Goal: Transaction & Acquisition: Purchase product/service

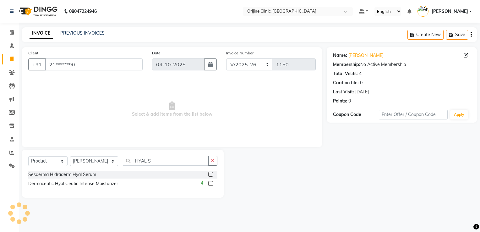
select select "702"
select select "product"
select select "10776"
click at [10, 74] on icon at bounding box center [12, 72] width 6 height 5
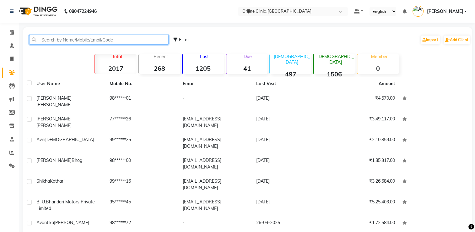
click at [46, 38] on input "text" at bounding box center [98, 40] width 139 height 10
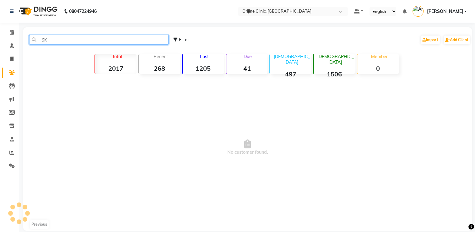
type input "S"
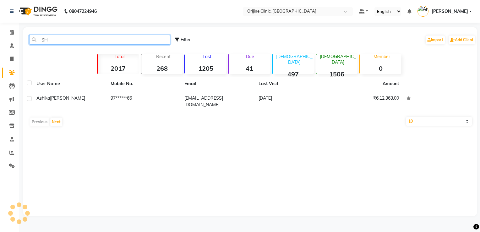
type input "S"
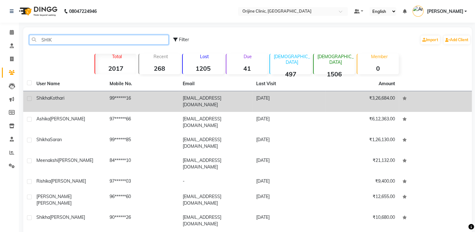
type input "SHIK"
click at [50, 99] on span "Kothari" at bounding box center [57, 98] width 14 height 6
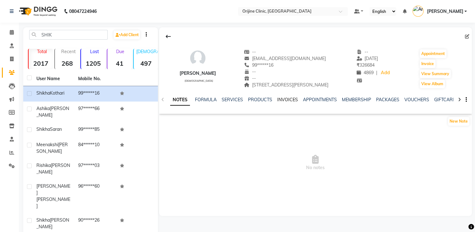
click at [291, 101] on link "INVOICES" at bounding box center [287, 100] width 21 height 6
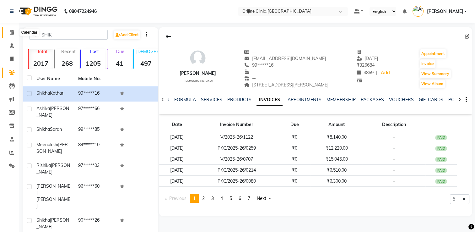
click at [10, 32] on icon at bounding box center [12, 32] width 4 height 5
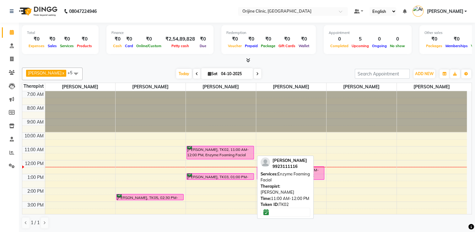
click at [220, 153] on div "[PERSON_NAME], TK02, 11:00 AM-12:00 PM, Enzyme Foaming Facial" at bounding box center [220, 152] width 67 height 13
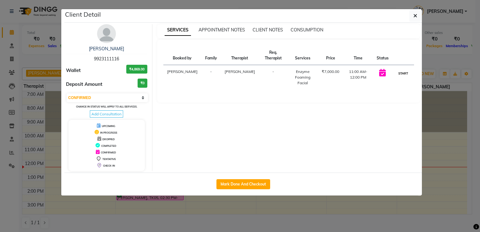
click at [405, 72] on button "START" at bounding box center [403, 73] width 13 height 8
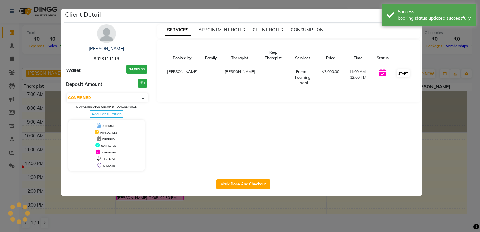
select select "1"
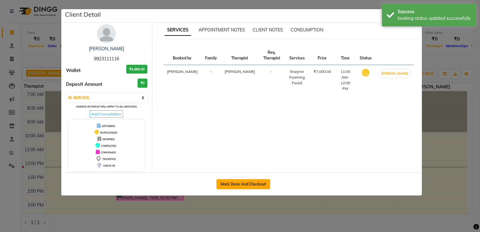
click at [254, 185] on button "Mark Done And Checkout" at bounding box center [243, 184] width 54 height 10
select select "service"
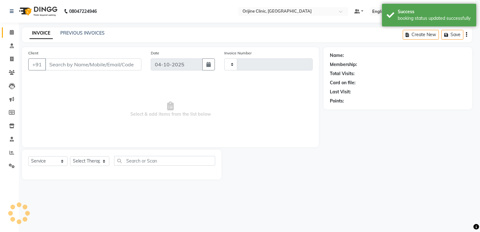
type input "1150"
select select "702"
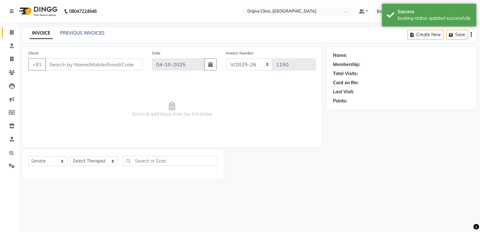
type input "99******16"
select select "10776"
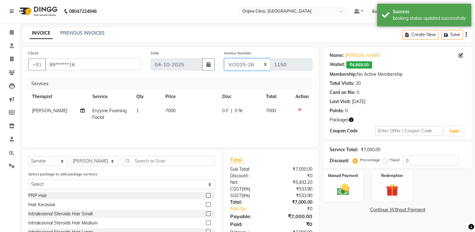
click at [236, 67] on select "VCH/2025-26 PKG/2025-26 V/2025 V/2025-26" at bounding box center [247, 64] width 46 height 12
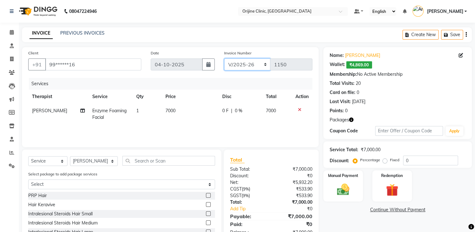
select select "4079"
click at [224, 58] on select "VCH/2025-26 PKG/2025-26 V/2025 V/2025-26" at bounding box center [247, 64] width 46 height 12
type input "0314"
click at [390, 189] on img at bounding box center [392, 190] width 21 height 16
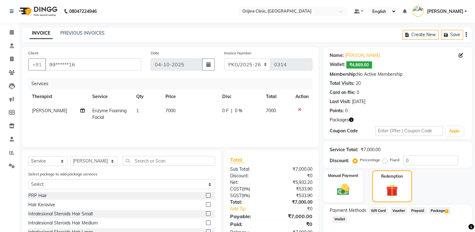
click at [439, 213] on span "Package 2" at bounding box center [440, 210] width 22 height 7
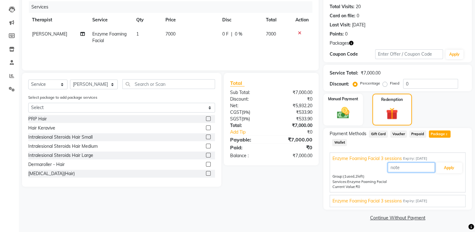
click at [402, 167] on input "text" at bounding box center [411, 167] width 47 height 10
type input "1"
click at [447, 167] on button "Apply" at bounding box center [449, 167] width 26 height 11
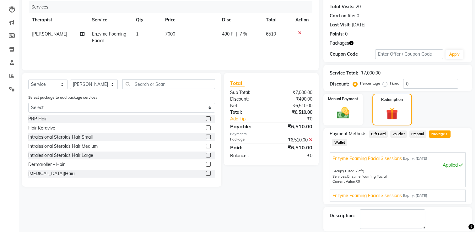
scroll to position [106, 0]
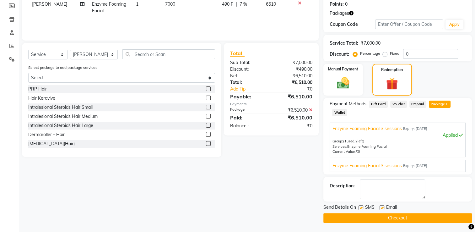
click at [360, 206] on label at bounding box center [361, 207] width 5 height 5
click at [360, 206] on input "checkbox" at bounding box center [361, 208] width 4 height 4
checkbox input "false"
click at [382, 207] on label at bounding box center [382, 207] width 5 height 5
click at [382, 207] on input "checkbox" at bounding box center [382, 208] width 4 height 4
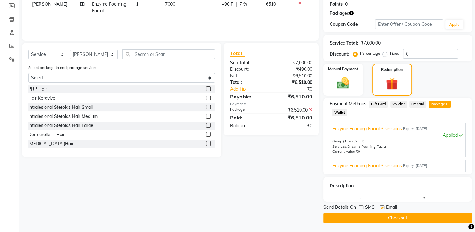
checkbox input "false"
click at [383, 217] on button "Checkout" at bounding box center [397, 218] width 149 height 10
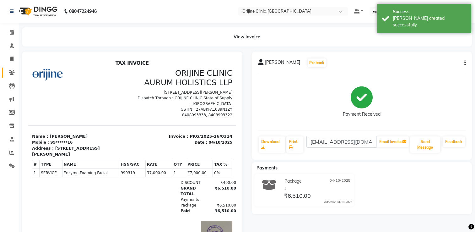
click at [8, 71] on span at bounding box center [11, 72] width 11 height 7
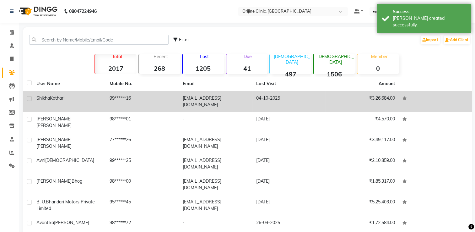
click at [80, 94] on td "[PERSON_NAME]" at bounding box center [69, 101] width 73 height 21
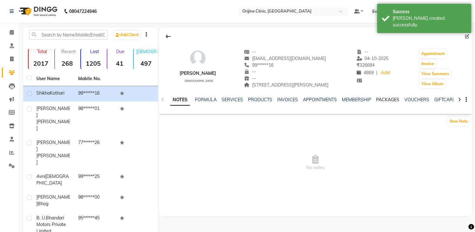
click at [386, 99] on link "PACKAGES" at bounding box center [387, 100] width 23 height 6
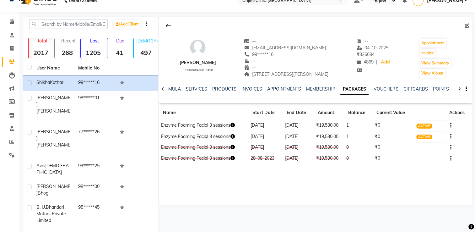
scroll to position [10, 0]
click at [451, 137] on icon "button" at bounding box center [450, 137] width 1 height 0
click at [427, 136] on div "Redemption History" at bounding box center [420, 137] width 41 height 8
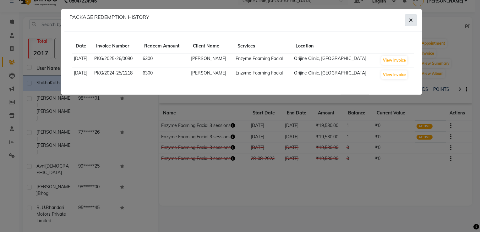
click at [412, 22] on icon "button" at bounding box center [411, 20] width 4 height 5
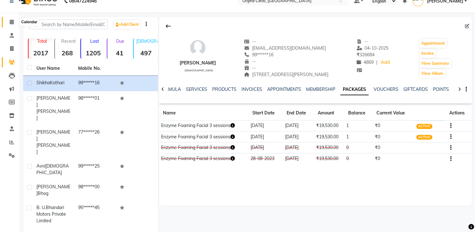
click at [10, 21] on icon at bounding box center [12, 21] width 4 height 5
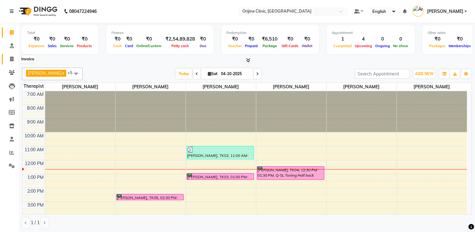
click at [12, 58] on icon at bounding box center [11, 59] width 3 height 5
select select "service"
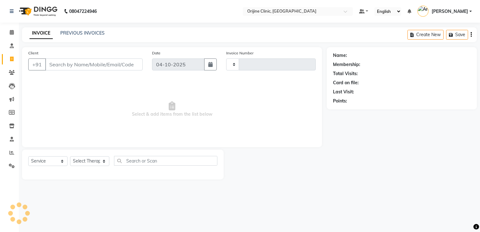
type input "1150"
click at [74, 67] on input "Client" at bounding box center [93, 64] width 97 height 12
select select "702"
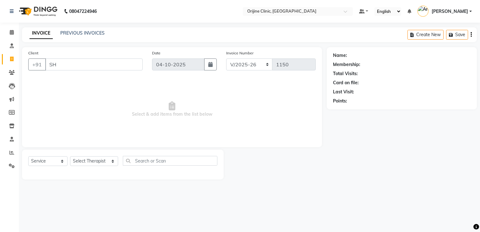
type input "S"
type input "K"
click at [12, 70] on icon at bounding box center [12, 72] width 6 height 5
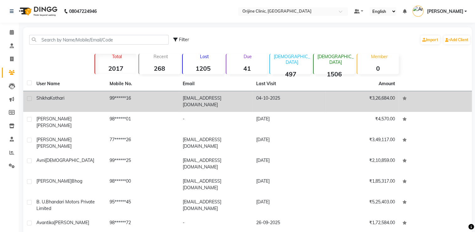
click at [64, 99] on span "Kothari" at bounding box center [57, 98] width 14 height 6
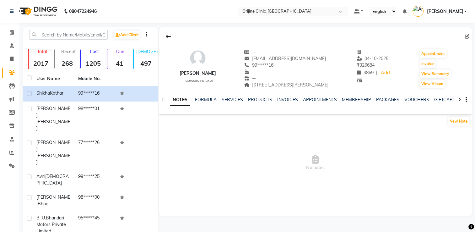
drag, startPoint x: 178, startPoint y: 73, endPoint x: 226, endPoint y: 72, distance: 47.4
click at [226, 72] on div "[PERSON_NAME] [DEMOGRAPHIC_DATA] -- [EMAIL_ADDRESS][DOMAIN_NAME] 99******16 -- …" at bounding box center [315, 65] width 313 height 46
copy div "[PERSON_NAME]"
click at [13, 58] on icon at bounding box center [11, 59] width 3 height 5
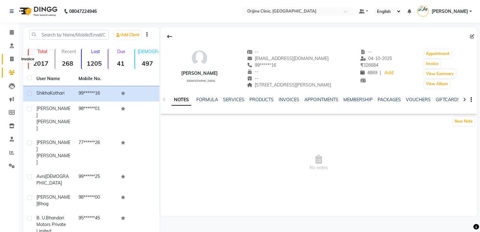
select select "702"
select select "service"
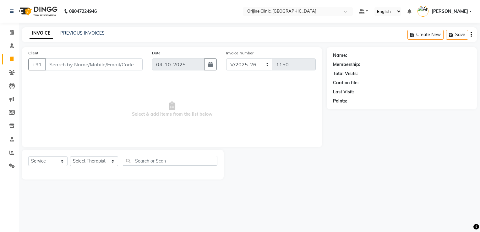
click at [77, 63] on input "Client" at bounding box center [93, 64] width 97 height 12
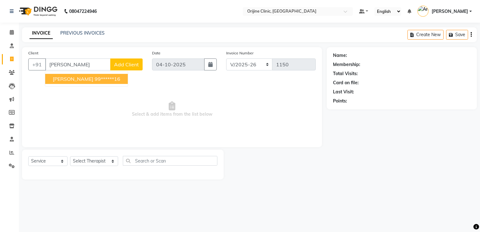
click at [82, 80] on span "[PERSON_NAME]" at bounding box center [73, 79] width 41 height 6
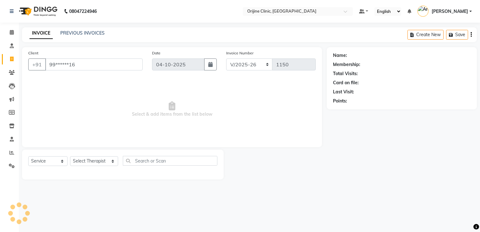
type input "99******16"
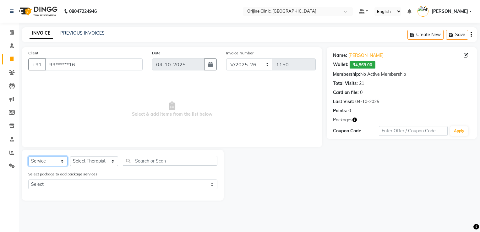
click at [41, 159] on select "Select Service Product Membership Package Voucher Prepaid Gift Card" at bounding box center [47, 161] width 39 height 10
select select "product"
click at [28, 156] on select "Select Service Product Membership Package Voucher Prepaid Gift Card" at bounding box center [47, 161] width 39 height 10
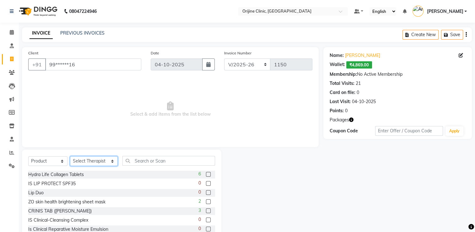
click at [86, 162] on select "Select Therapist [PERSON_NAME] [PERSON_NAME] [PERSON_NAME] Front Desk [PERSON_N…" at bounding box center [94, 161] width 48 height 10
select select "10776"
click at [70, 156] on select "Select Therapist [PERSON_NAME] [PERSON_NAME] [PERSON_NAME] Front Desk [PERSON_N…" at bounding box center [94, 161] width 48 height 10
click at [148, 160] on input "text" at bounding box center [168, 161] width 93 height 10
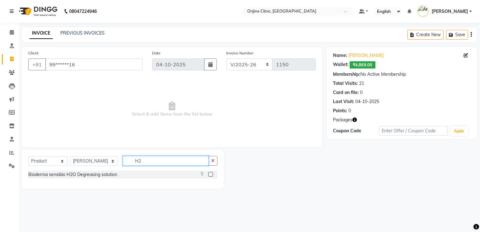
type input "H2"
click at [210, 174] on label at bounding box center [210, 174] width 5 height 5
click at [210, 174] on input "checkbox" at bounding box center [210, 174] width 4 height 4
checkbox input "false"
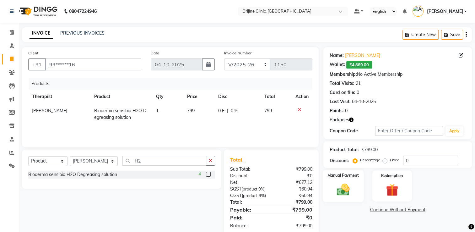
click at [341, 186] on img at bounding box center [343, 189] width 21 height 15
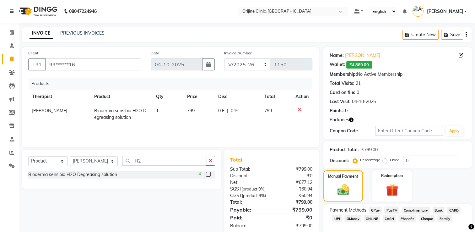
scroll to position [32, 0]
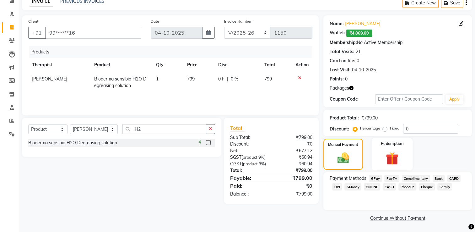
click at [393, 160] on img at bounding box center [392, 158] width 21 height 16
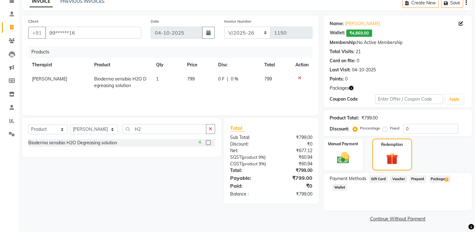
click at [339, 186] on span "Wallet" at bounding box center [339, 187] width 15 height 7
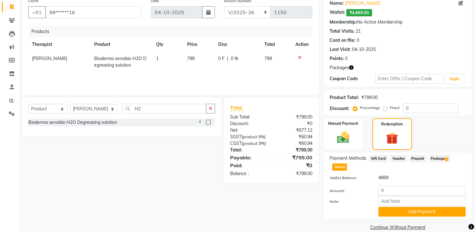
scroll to position [52, 0]
click at [390, 191] on input "0" at bounding box center [421, 190] width 87 height 10
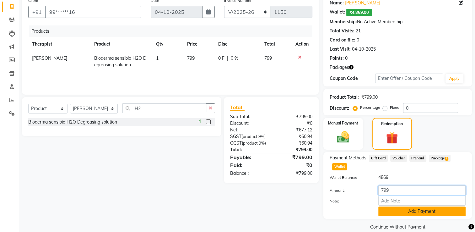
type input "799"
click at [430, 213] on button "Add Payment" at bounding box center [421, 211] width 87 height 10
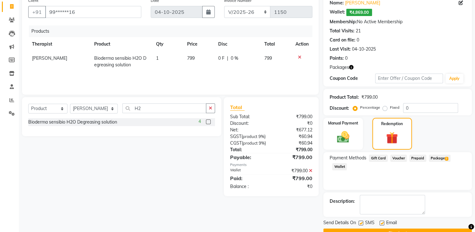
scroll to position [68, 0]
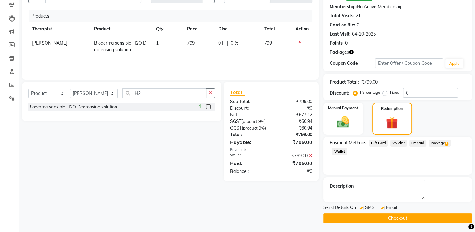
click at [361, 207] on label at bounding box center [361, 207] width 5 height 5
click at [361, 207] on input "checkbox" at bounding box center [361, 208] width 4 height 4
checkbox input "false"
click at [380, 207] on label at bounding box center [382, 207] width 5 height 5
click at [380, 207] on input "checkbox" at bounding box center [382, 208] width 4 height 4
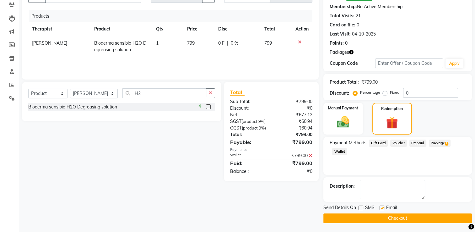
checkbox input "false"
click at [358, 214] on button "Checkout" at bounding box center [397, 218] width 149 height 10
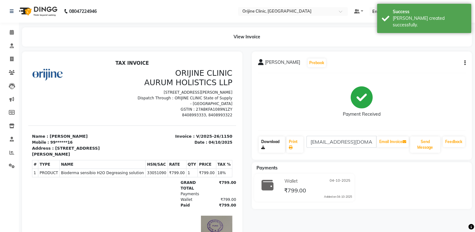
click at [262, 150] on link "Download" at bounding box center [272, 144] width 26 height 16
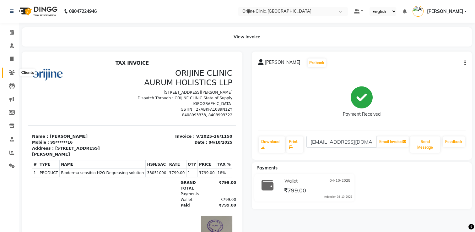
click at [10, 74] on icon at bounding box center [12, 72] width 6 height 5
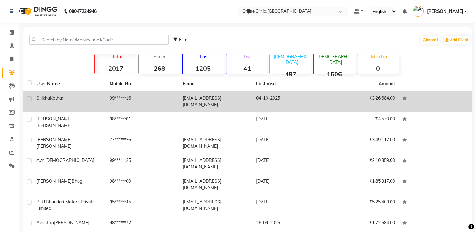
click at [58, 98] on span "Kothari" at bounding box center [57, 98] width 14 height 6
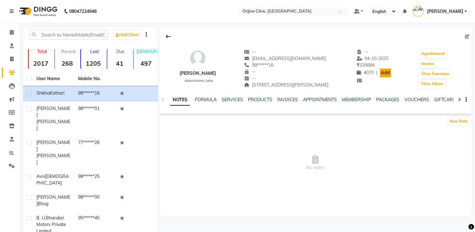
click at [387, 73] on link "Add" at bounding box center [385, 72] width 11 height 9
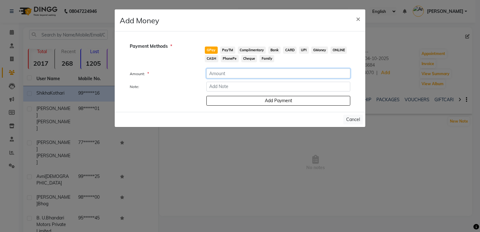
click at [213, 75] on input "number" at bounding box center [278, 73] width 144 height 10
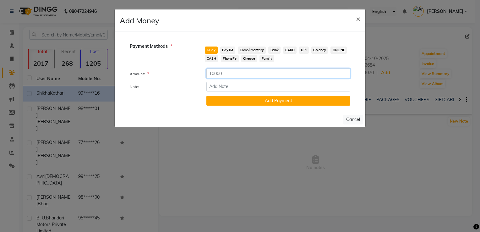
type input "10000"
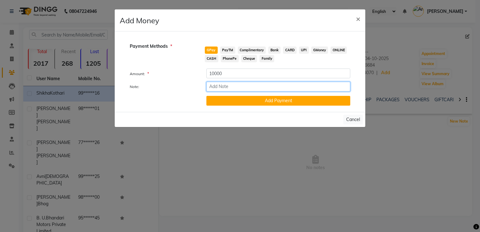
click at [222, 88] on input "Note:" at bounding box center [278, 87] width 144 height 10
type input "04/10/2025"
click at [290, 49] on span "CARD" at bounding box center [290, 49] width 14 height 7
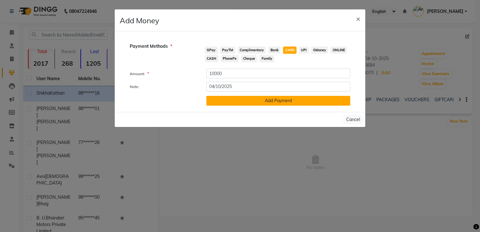
click at [281, 101] on button "Add Payment" at bounding box center [278, 101] width 144 height 10
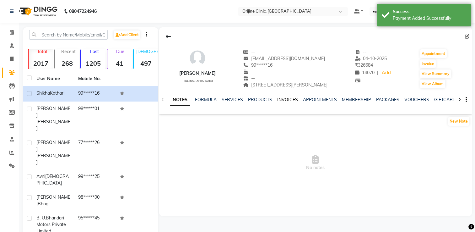
click at [286, 100] on link "INVOICES" at bounding box center [287, 100] width 21 height 6
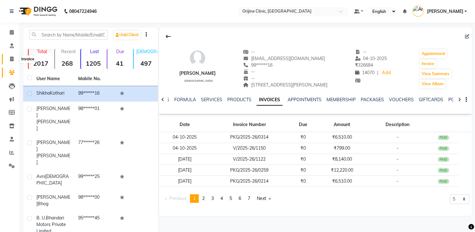
click at [13, 60] on icon at bounding box center [11, 59] width 3 height 5
select select "service"
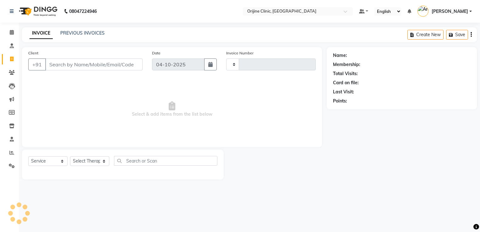
type input "1151"
select select "702"
click at [67, 64] on input "Client" at bounding box center [93, 64] width 97 height 12
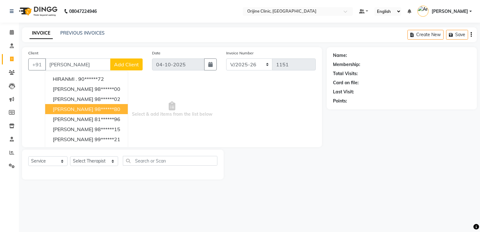
click at [69, 110] on span "[PERSON_NAME]" at bounding box center [73, 109] width 41 height 6
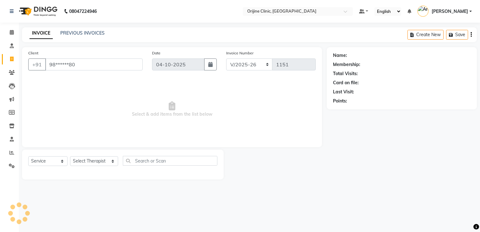
type input "98******80"
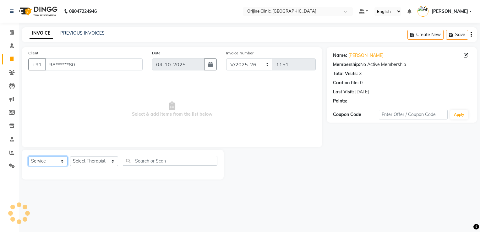
click at [48, 162] on select "Select Service Product Membership Package Voucher Prepaid Gift Card" at bounding box center [47, 161] width 39 height 10
click at [28, 156] on select "Select Service Product Membership Package Voucher Prepaid Gift Card" at bounding box center [47, 161] width 39 height 10
click at [98, 161] on select "Select Therapist [PERSON_NAME] [PERSON_NAME] [PERSON_NAME] Front Desk [PERSON_N…" at bounding box center [94, 161] width 48 height 10
select select "10777"
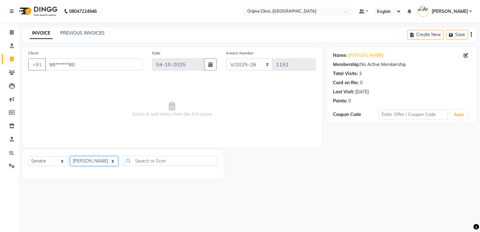
click at [70, 156] on select "Select Therapist [PERSON_NAME] [PERSON_NAME] [PERSON_NAME] Front Desk [PERSON_N…" at bounding box center [94, 161] width 48 height 10
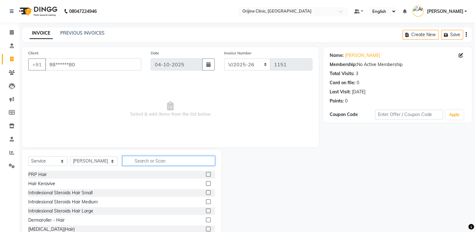
click at [129, 162] on input "text" at bounding box center [168, 161] width 93 height 10
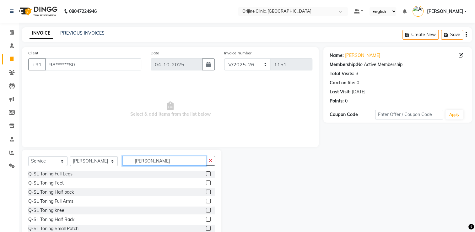
scroll to position [109, 0]
type input "[PERSON_NAME]"
click at [206, 223] on div at bounding box center [208, 221] width 4 height 7
click at [206, 222] on label at bounding box center [208, 220] width 5 height 5
click at [206, 222] on input "checkbox" at bounding box center [208, 220] width 4 height 4
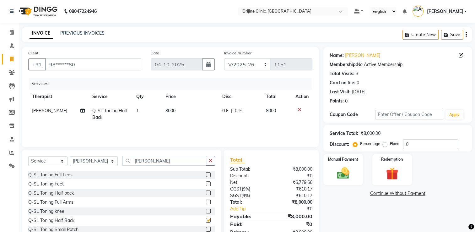
checkbox input "false"
click at [300, 110] on icon at bounding box center [299, 109] width 3 height 4
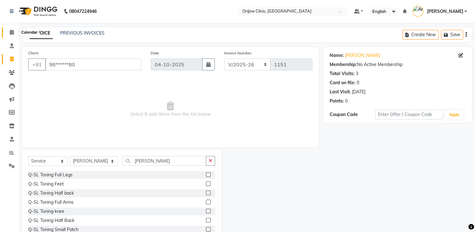
click at [10, 33] on icon at bounding box center [12, 32] width 4 height 5
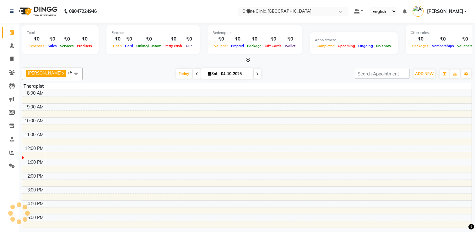
scroll to position [43, 0]
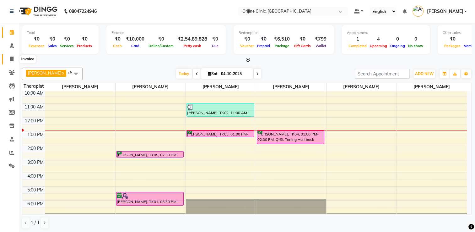
click at [13, 58] on icon at bounding box center [11, 59] width 3 height 5
select select "service"
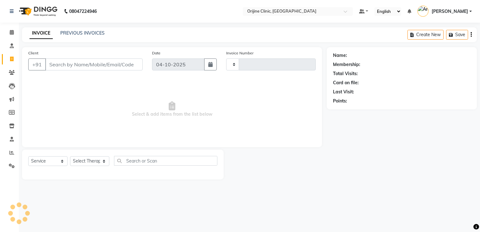
type input "1151"
select select "702"
click at [88, 35] on link "PREVIOUS INVOICES" at bounding box center [82, 33] width 44 height 6
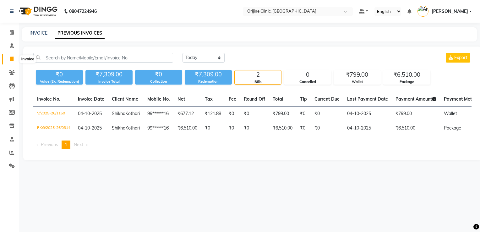
click at [10, 60] on icon at bounding box center [11, 59] width 3 height 5
select select "service"
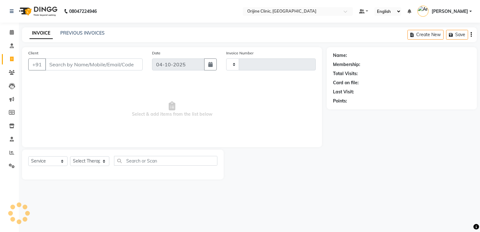
type input "1151"
select select "702"
click at [10, 32] on icon at bounding box center [12, 32] width 4 height 5
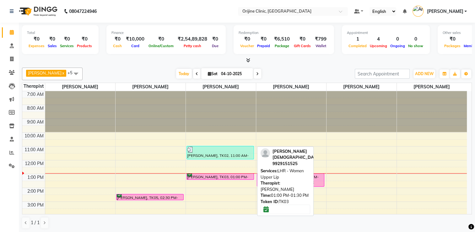
click at [194, 176] on div "[PERSON_NAME], TK03, 01:00 PM-01:30 PM, LHR - Women Upper Lip" at bounding box center [220, 176] width 67 height 6
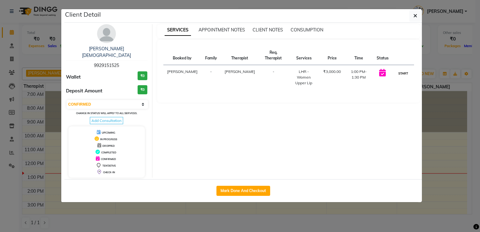
click at [401, 75] on button "START" at bounding box center [403, 73] width 13 height 8
click at [401, 71] on button "START" at bounding box center [403, 73] width 13 height 8
select select "1"
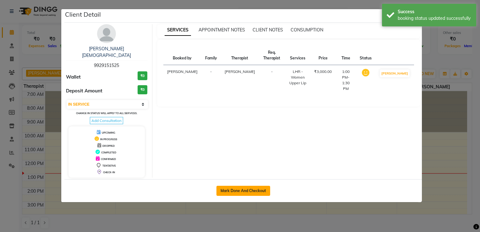
click at [234, 186] on button "Mark Done And Checkout" at bounding box center [243, 191] width 54 height 10
select select "service"
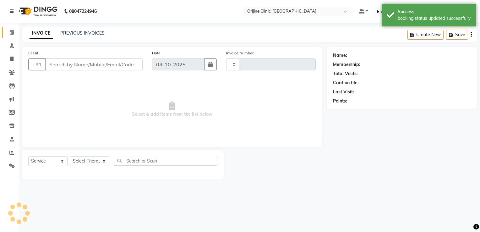
type input "1151"
select select "702"
type input "99******25"
select select "10776"
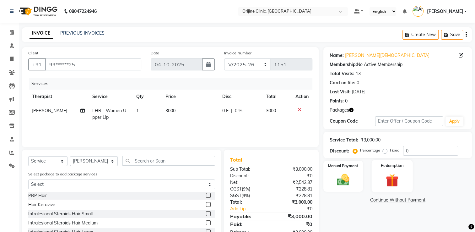
click at [389, 181] on img at bounding box center [392, 180] width 21 height 16
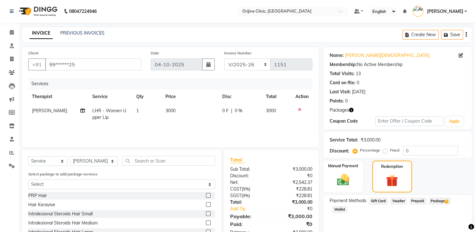
click at [442, 202] on span "Package 5" at bounding box center [440, 200] width 22 height 7
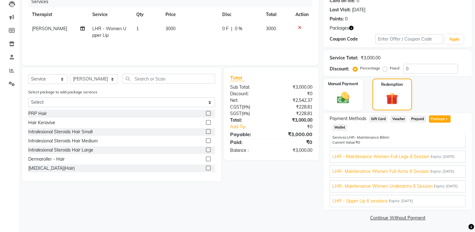
scroll to position [48, 0]
click at [375, 201] on span "LHR - Upper Lip 6 sessions" at bounding box center [360, 201] width 55 height 7
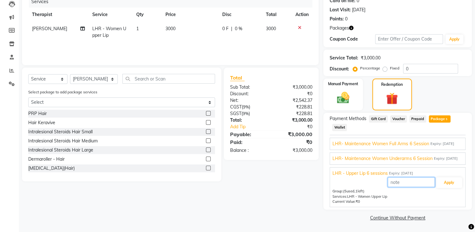
click at [402, 183] on input "text" at bounding box center [411, 182] width 47 height 10
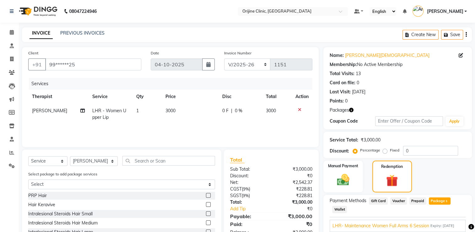
type input "1"
click at [245, 61] on select "VCH/2025-26 PKG/2025-26 V/2025 V/2025-26" at bounding box center [247, 64] width 46 height 12
select select "4079"
click at [224, 58] on select "VCH/2025-26 PKG/2025-26 V/2025 V/2025-26" at bounding box center [247, 64] width 46 height 12
type input "0315"
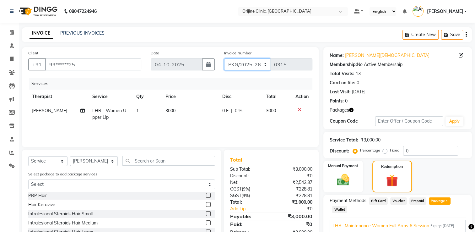
scroll to position [82, 0]
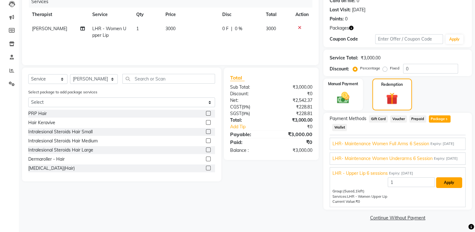
click at [445, 181] on button "Apply" at bounding box center [449, 182] width 26 height 11
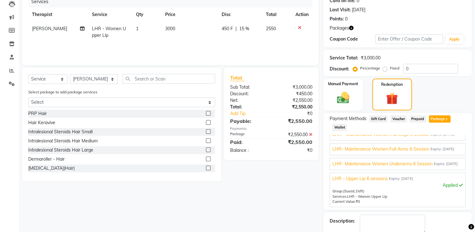
scroll to position [117, 0]
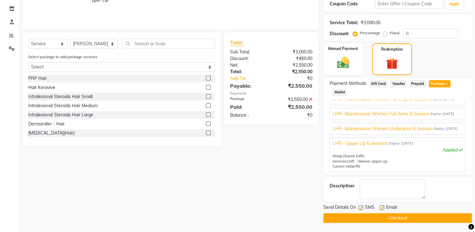
click at [361, 207] on label at bounding box center [361, 207] width 5 height 5
click at [361, 207] on input "checkbox" at bounding box center [361, 208] width 4 height 4
checkbox input "false"
click at [382, 208] on label at bounding box center [382, 207] width 5 height 5
click at [382, 208] on input "checkbox" at bounding box center [382, 208] width 4 height 4
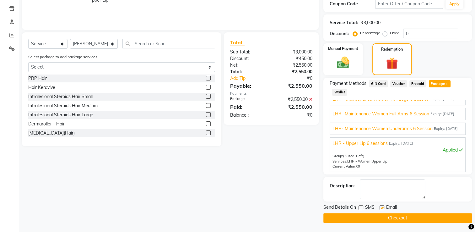
checkbox input "false"
click at [407, 220] on button "Checkout" at bounding box center [397, 218] width 149 height 10
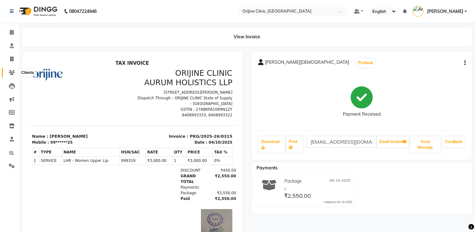
click at [9, 72] on icon at bounding box center [12, 72] width 6 height 5
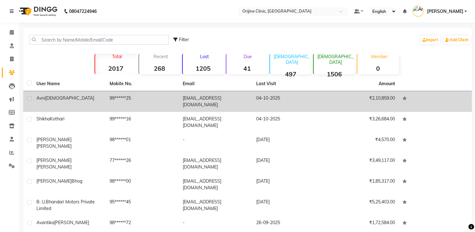
click at [57, 100] on div "[PERSON_NAME][DEMOGRAPHIC_DATA]" at bounding box center [69, 98] width 66 height 7
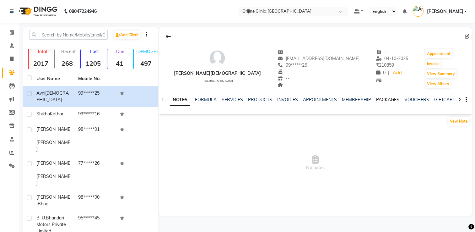
click at [382, 99] on link "PACKAGES" at bounding box center [387, 100] width 23 height 6
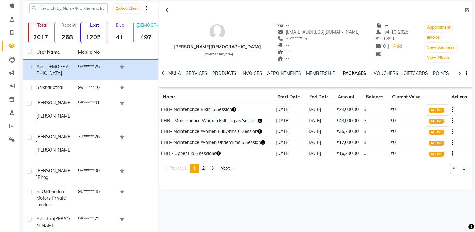
scroll to position [28, 0]
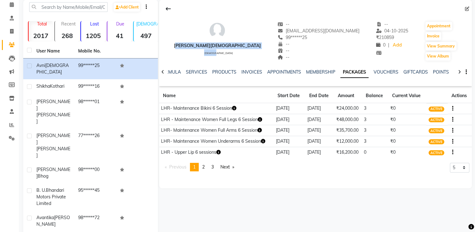
drag, startPoint x: 186, startPoint y: 45, endPoint x: 216, endPoint y: 52, distance: 30.9
click at [216, 52] on div "[PERSON_NAME] [DEMOGRAPHIC_DATA] -- [EMAIL_ADDRESS][DOMAIN_NAME] 99******25 -- …" at bounding box center [315, 38] width 313 height 46
drag, startPoint x: 216, startPoint y: 52, endPoint x: 215, endPoint y: 55, distance: 3.3
click at [215, 55] on div "[PERSON_NAME] [DEMOGRAPHIC_DATA] -- [EMAIL_ADDRESS][DOMAIN_NAME] 99******25 -- …" at bounding box center [315, 38] width 313 height 46
click at [213, 38] on div "[PERSON_NAME] [DEMOGRAPHIC_DATA] -- [EMAIL_ADDRESS][DOMAIN_NAME] 99******25 -- …" at bounding box center [315, 38] width 313 height 46
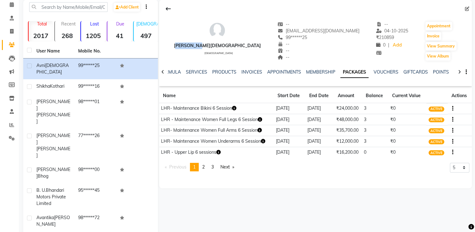
drag, startPoint x: 185, startPoint y: 44, endPoint x: 206, endPoint y: 44, distance: 20.7
click at [206, 44] on div "[PERSON_NAME] [DEMOGRAPHIC_DATA] -- [EMAIL_ADDRESS][DOMAIN_NAME] 99******25 -- …" at bounding box center [315, 38] width 313 height 46
copy div "[PERSON_NAME][DEMOGRAPHIC_DATA]"
click at [11, 30] on icon at bounding box center [11, 31] width 3 height 5
select select "service"
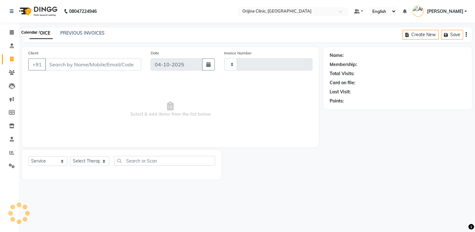
type input "1151"
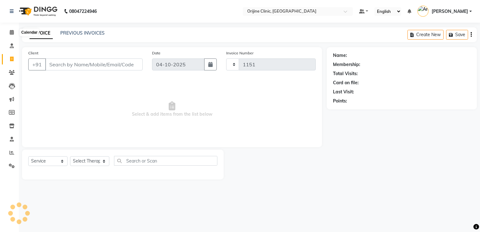
select select "702"
click at [80, 63] on input "Client" at bounding box center [93, 64] width 97 height 12
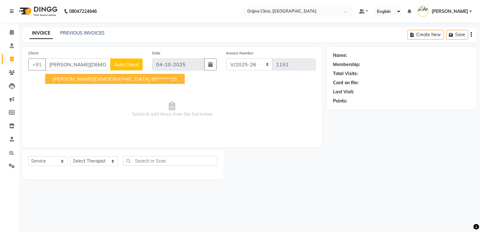
click at [151, 78] on ngb-highlight "99******25" at bounding box center [164, 79] width 26 height 6
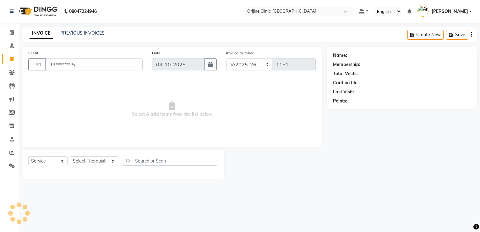
type input "99******25"
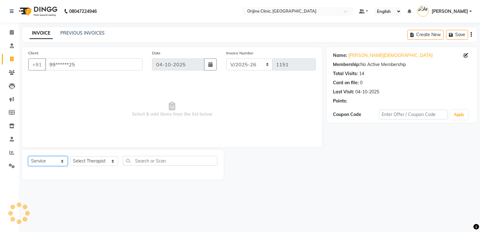
click at [36, 165] on select "Select Service Product Membership Package Voucher Prepaid Gift Card" at bounding box center [47, 161] width 39 height 10
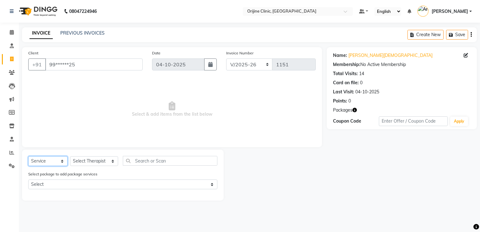
select select "package"
click at [28, 156] on select "Select Service Product Membership Package Voucher Prepaid Gift Card" at bounding box center [47, 161] width 39 height 10
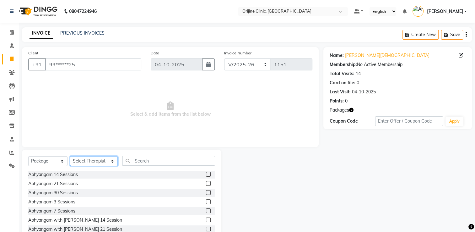
click at [84, 163] on select "Select Therapist [PERSON_NAME] [PERSON_NAME] [PERSON_NAME] Front Desk [PERSON_N…" at bounding box center [94, 161] width 48 height 10
select select "10776"
click at [70, 156] on select "Select Therapist [PERSON_NAME] [PERSON_NAME] [PERSON_NAME] Front Desk [PERSON_N…" at bounding box center [94, 161] width 48 height 10
click at [133, 160] on input "text" at bounding box center [168, 161] width 93 height 10
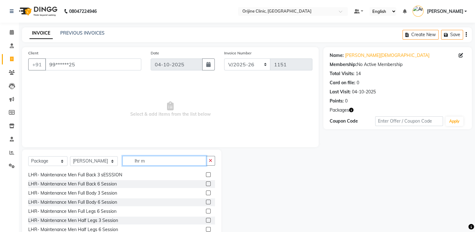
scroll to position [425, 0]
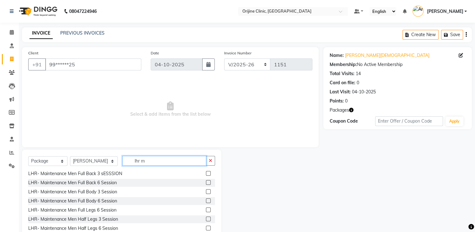
click at [138, 161] on input "lhr m" at bounding box center [164, 161] width 84 height 10
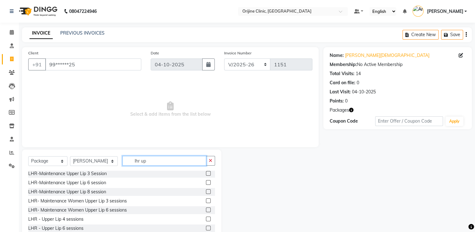
type input "lhr up"
click at [206, 183] on label at bounding box center [208, 182] width 5 height 5
click at [206, 183] on input "checkbox" at bounding box center [208, 183] width 4 height 4
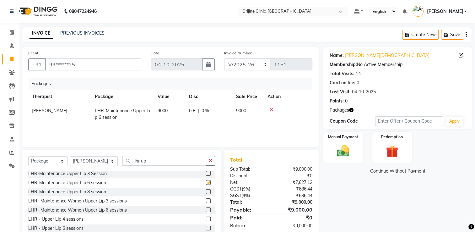
checkbox input "false"
click at [343, 150] on img at bounding box center [343, 150] width 21 height 15
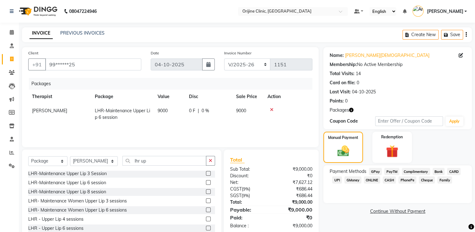
click at [387, 180] on span "CASH" at bounding box center [390, 179] width 14 height 7
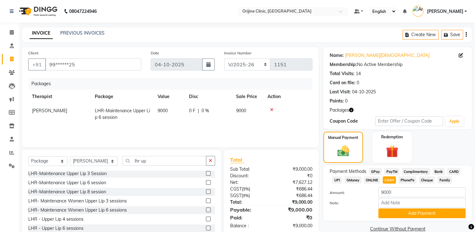
scroll to position [20, 0]
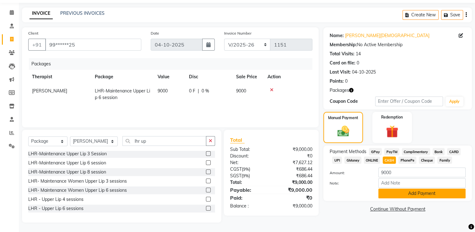
click at [440, 190] on button "Add Payment" at bounding box center [421, 193] width 87 height 10
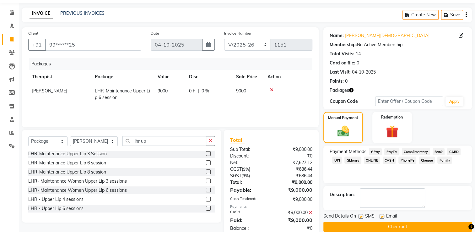
scroll to position [35, 0]
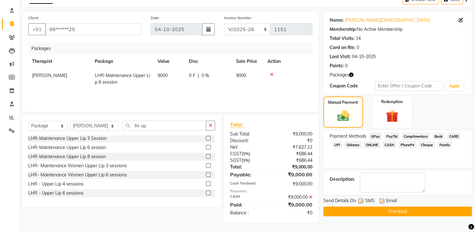
click at [360, 201] on label at bounding box center [361, 200] width 5 height 5
click at [360, 201] on input "checkbox" at bounding box center [361, 201] width 4 height 4
checkbox input "false"
click at [382, 201] on label at bounding box center [382, 200] width 5 height 5
click at [382, 201] on input "checkbox" at bounding box center [382, 201] width 4 height 4
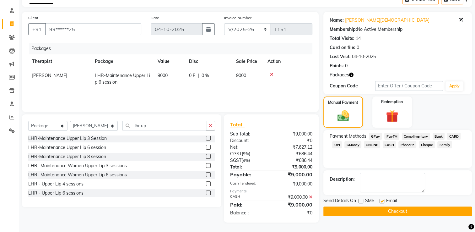
checkbox input "false"
click at [384, 210] on button "Checkout" at bounding box center [397, 211] width 149 height 10
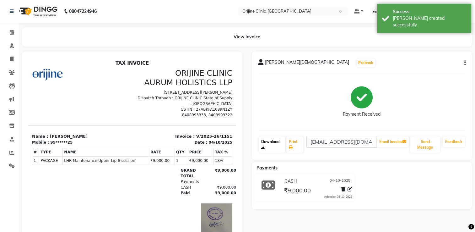
click at [266, 138] on link "Download" at bounding box center [272, 144] width 26 height 16
